Goal: Transaction & Acquisition: Download file/media

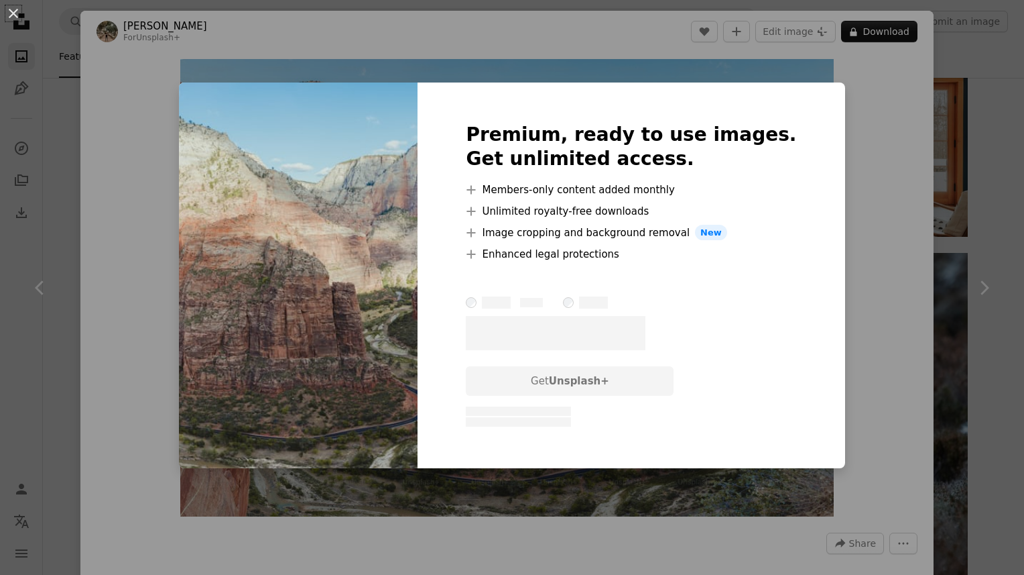
scroll to position [2998, 0]
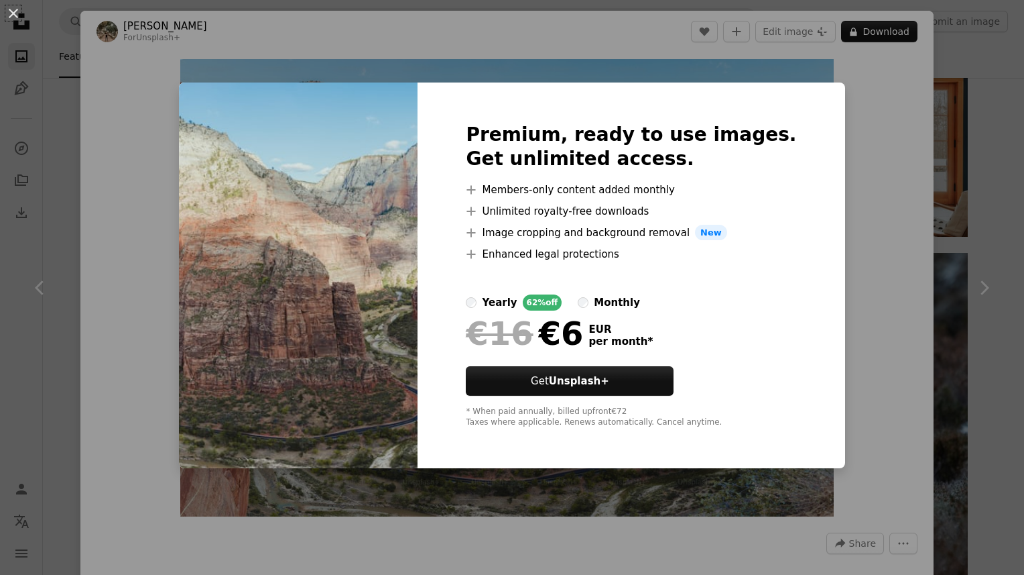
click at [867, 274] on div "An X shape Premium, ready to use images. Get unlimited access. A plus sign Memb…" at bounding box center [512, 287] width 1024 height 575
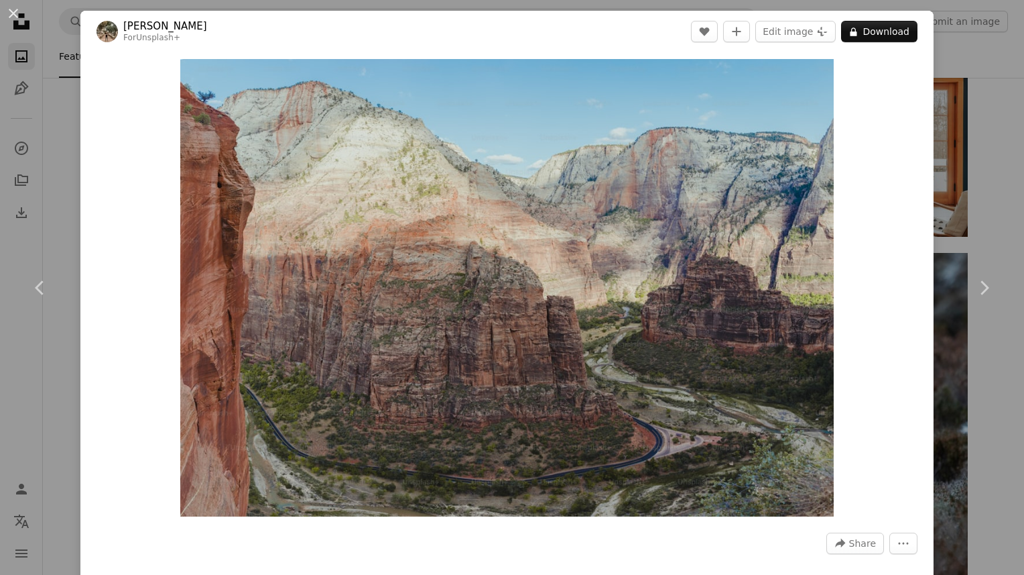
click at [984, 97] on div "An X shape Chevron left Chevron right [PERSON_NAME] For Unsplash+ A heart A plu…" at bounding box center [512, 287] width 1024 height 575
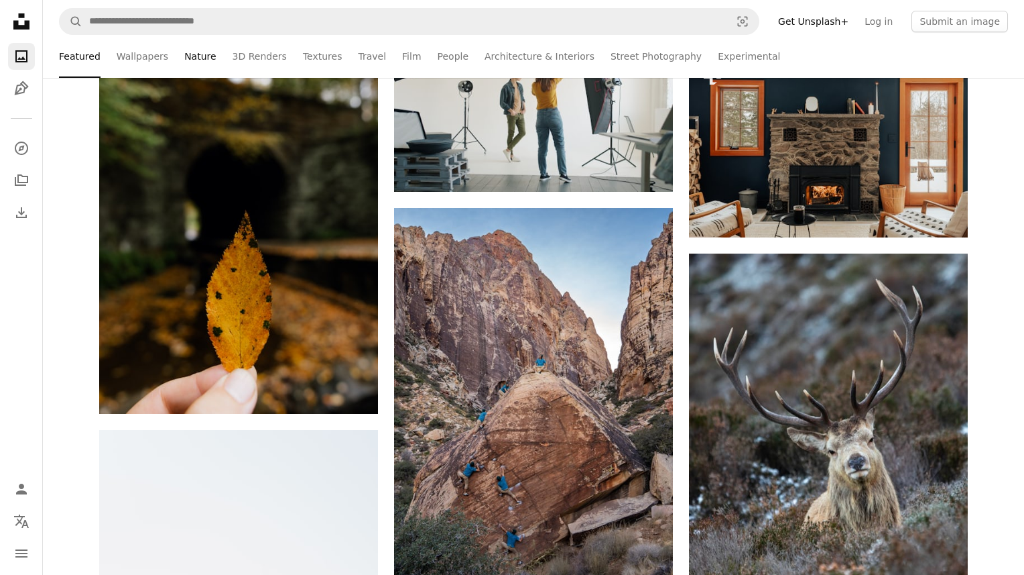
click at [202, 55] on link "Nature" at bounding box center [200, 56] width 32 height 43
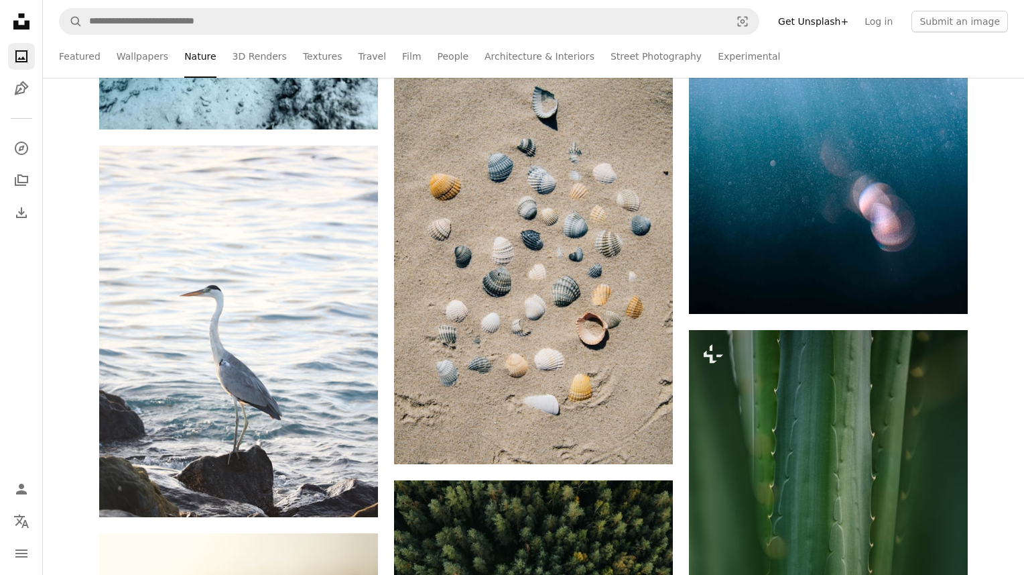
scroll to position [5717, 0]
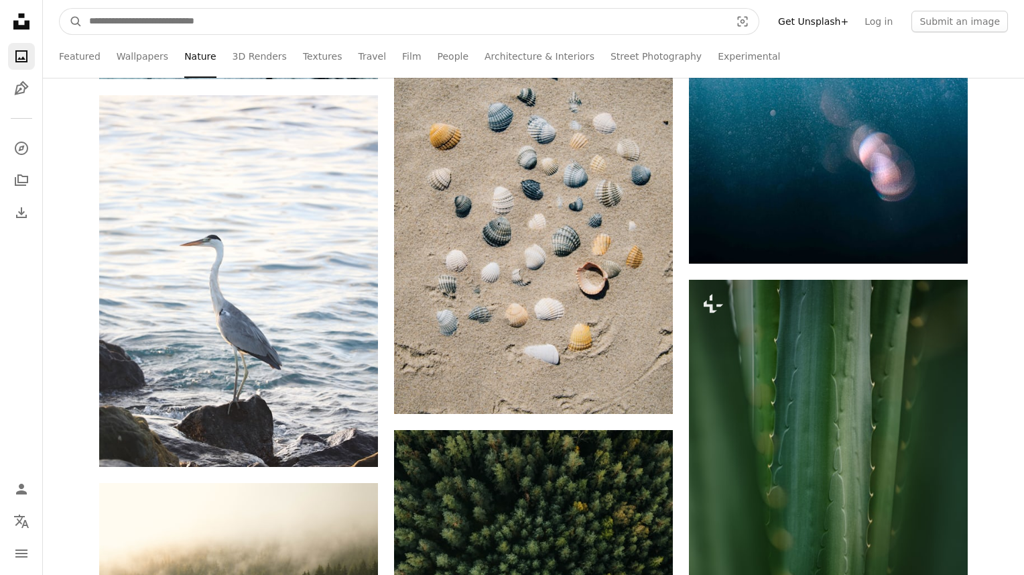
click at [296, 21] on input "Find visuals sitewide" at bounding box center [404, 21] width 644 height 25
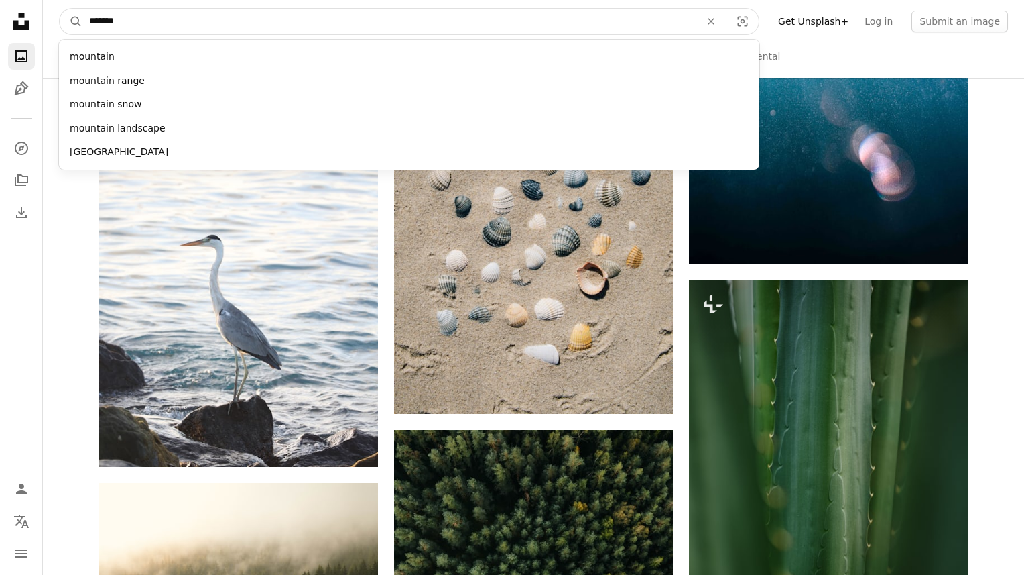
type input "********"
click button "A magnifying glass" at bounding box center [71, 21] width 23 height 25
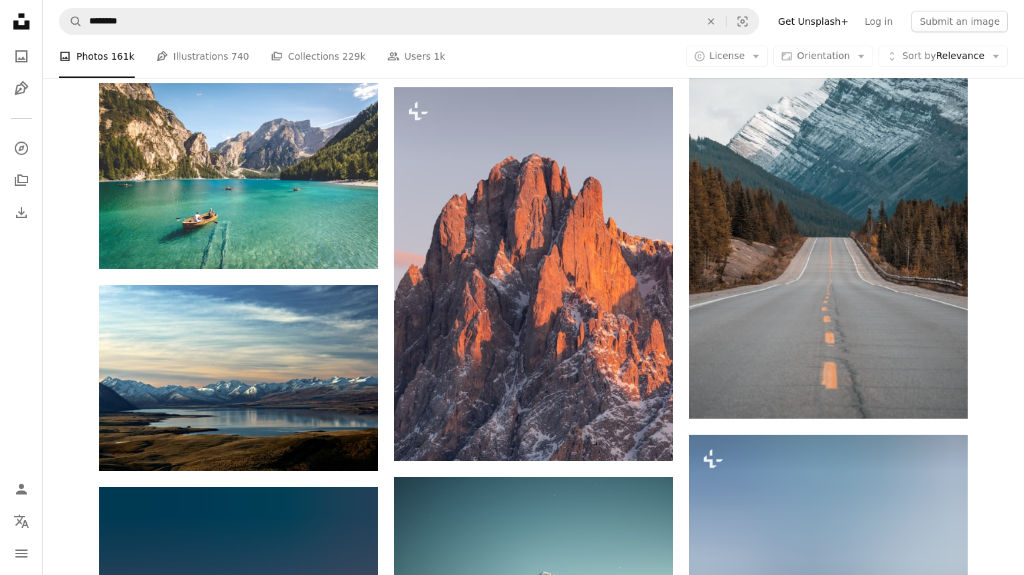
scroll to position [972, 0]
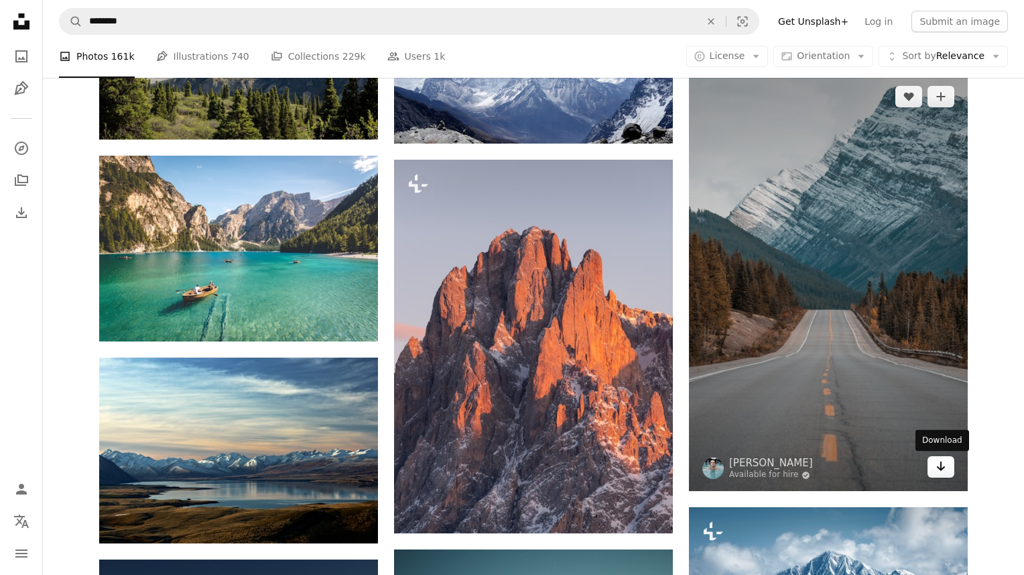
click at [945, 465] on icon "Arrow pointing down" at bounding box center [941, 466] width 11 height 16
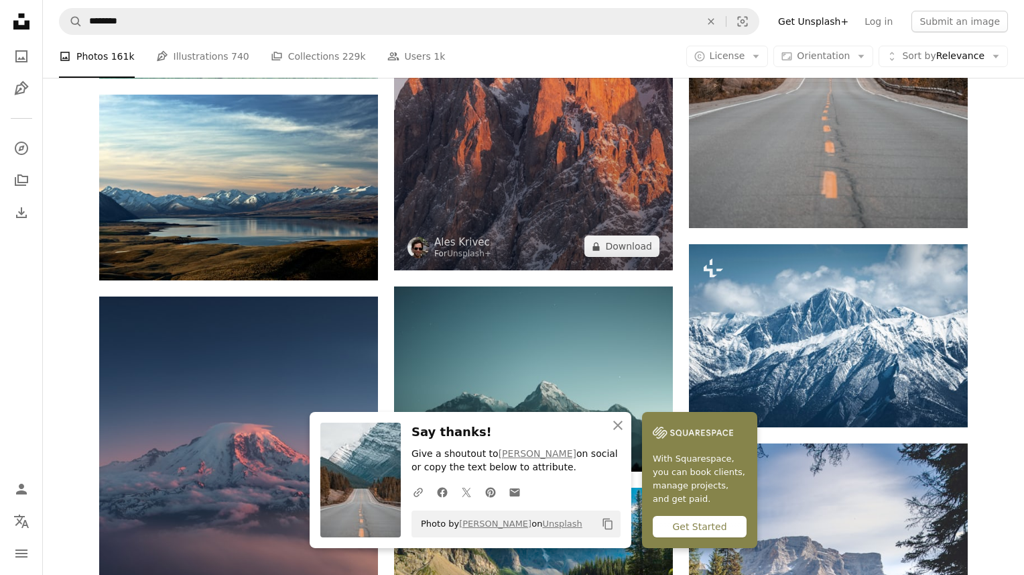
scroll to position [1233, 0]
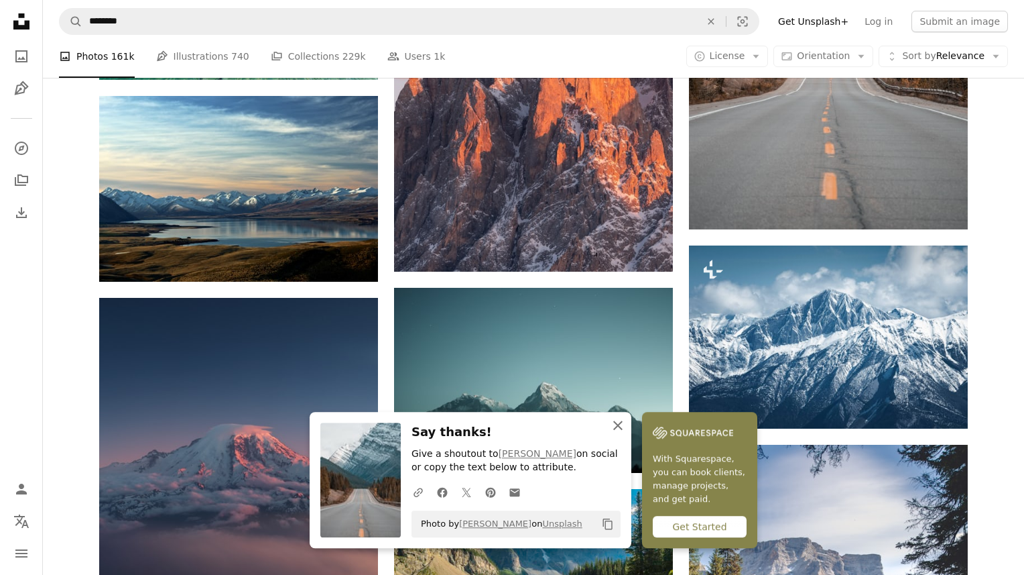
click at [617, 424] on icon "An X shape" at bounding box center [618, 425] width 16 height 16
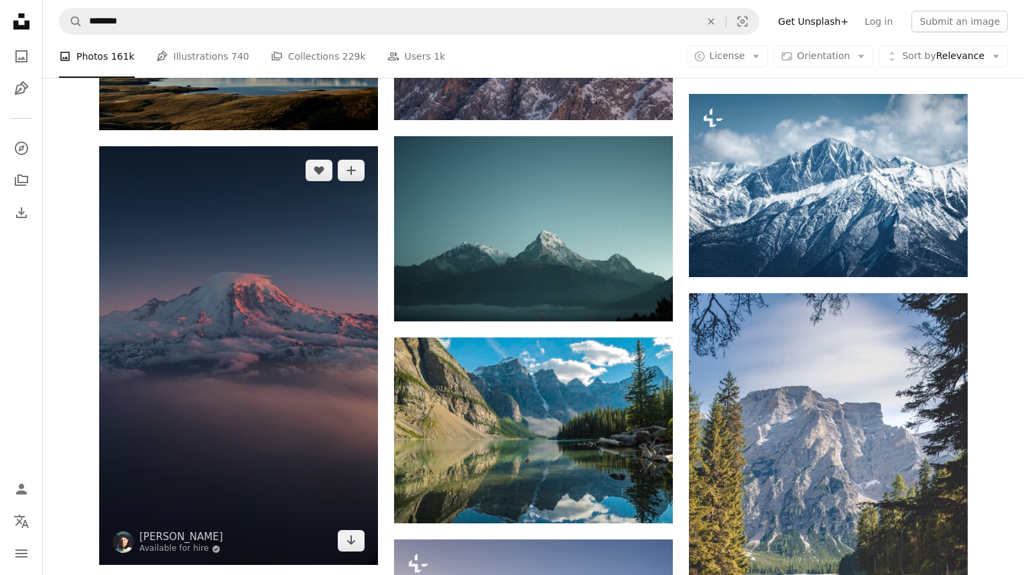
scroll to position [1388, 0]
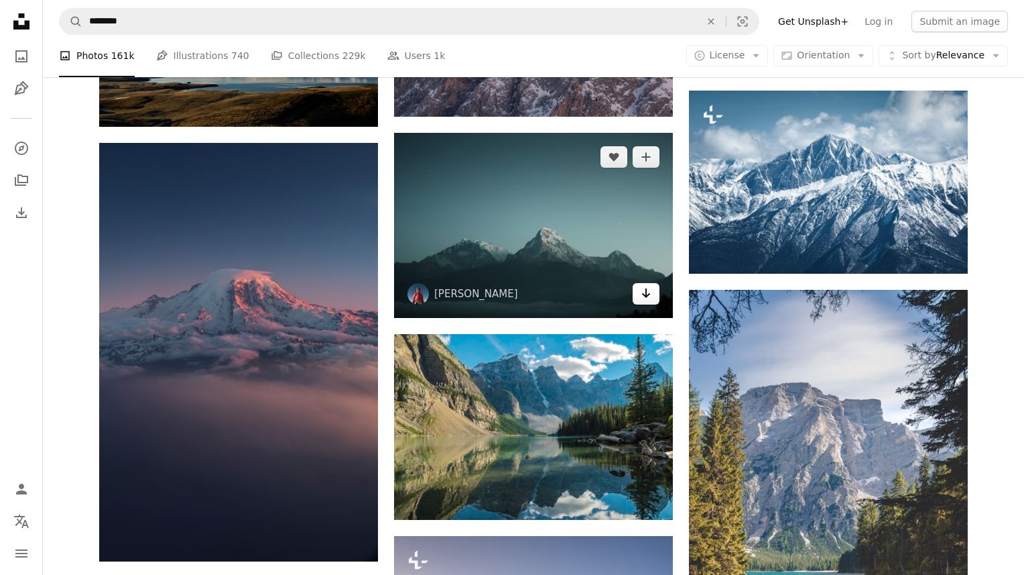
click at [652, 288] on link "Arrow pointing down" at bounding box center [646, 293] width 27 height 21
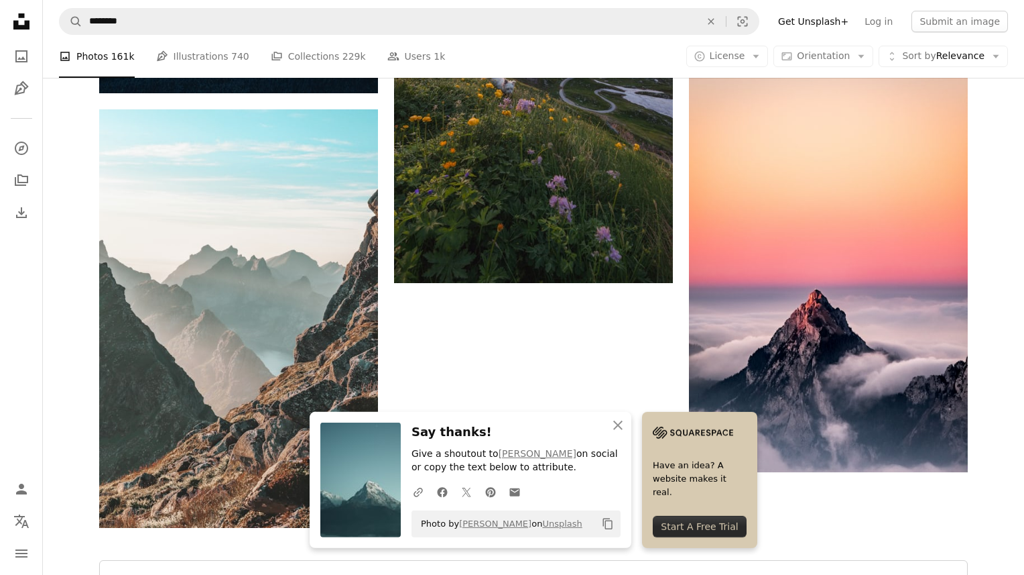
scroll to position [2112, 0]
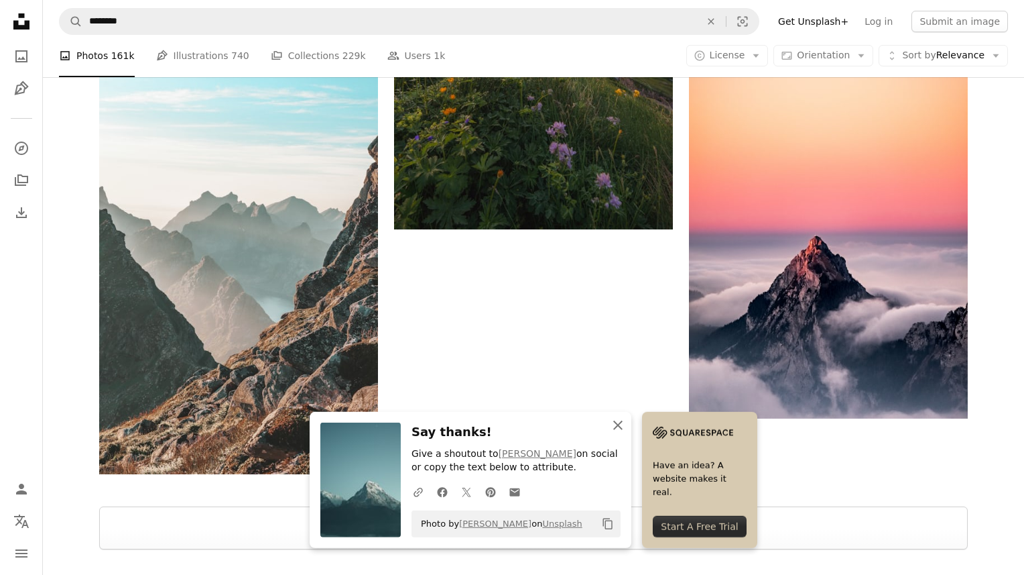
drag, startPoint x: 620, startPoint y: 424, endPoint x: 639, endPoint y: 420, distance: 19.7
click at [620, 424] on icon "button" at bounding box center [617, 424] width 9 height 9
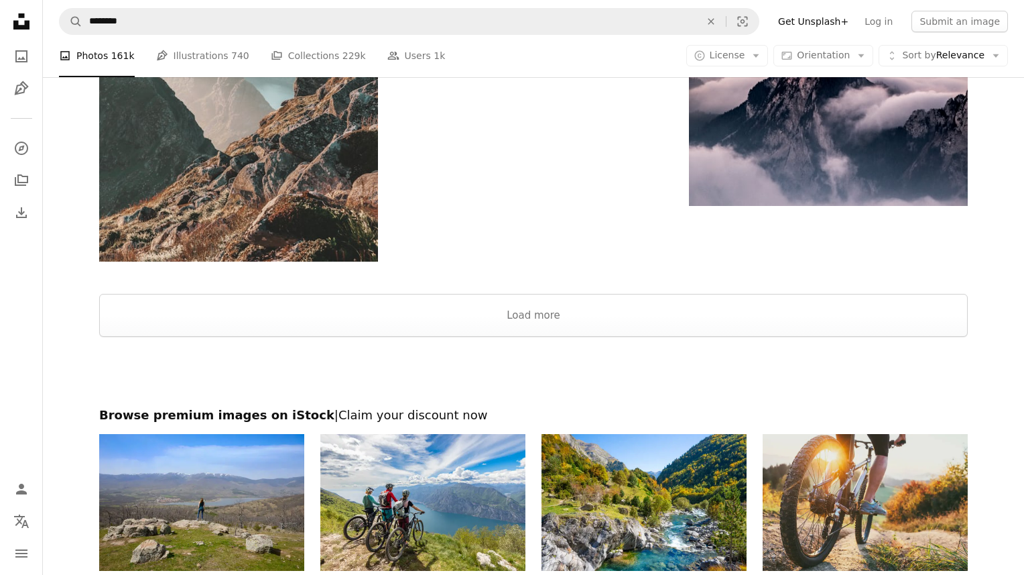
scroll to position [2333, 0]
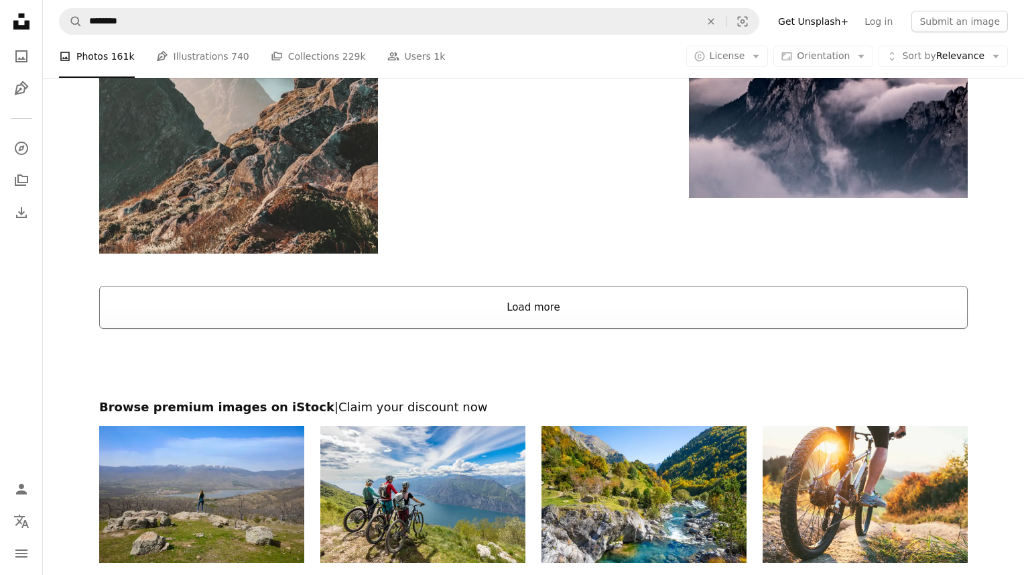
click at [575, 305] on button "Load more" at bounding box center [533, 307] width 869 height 43
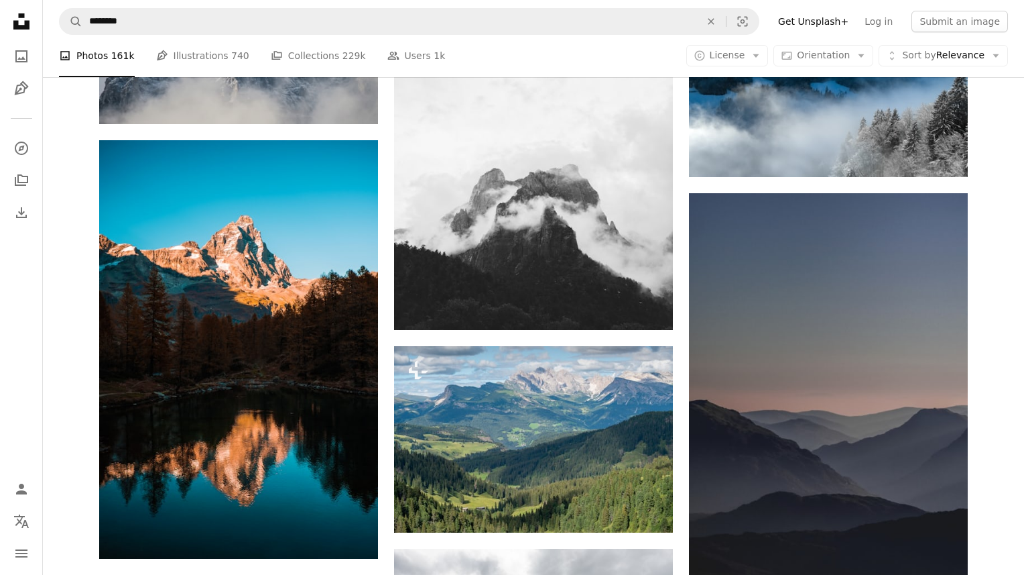
scroll to position [3010, 0]
